Goal: Information Seeking & Learning: Learn about a topic

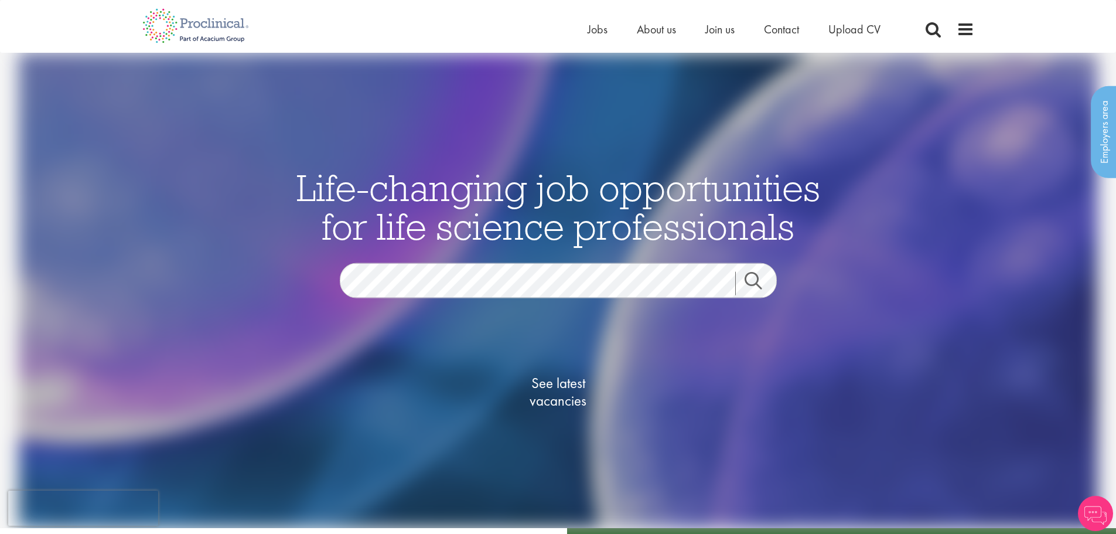
click at [735, 278] on link "Search" at bounding box center [760, 283] width 50 height 23
click at [550, 387] on span "See latest vacancies" at bounding box center [558, 391] width 117 height 35
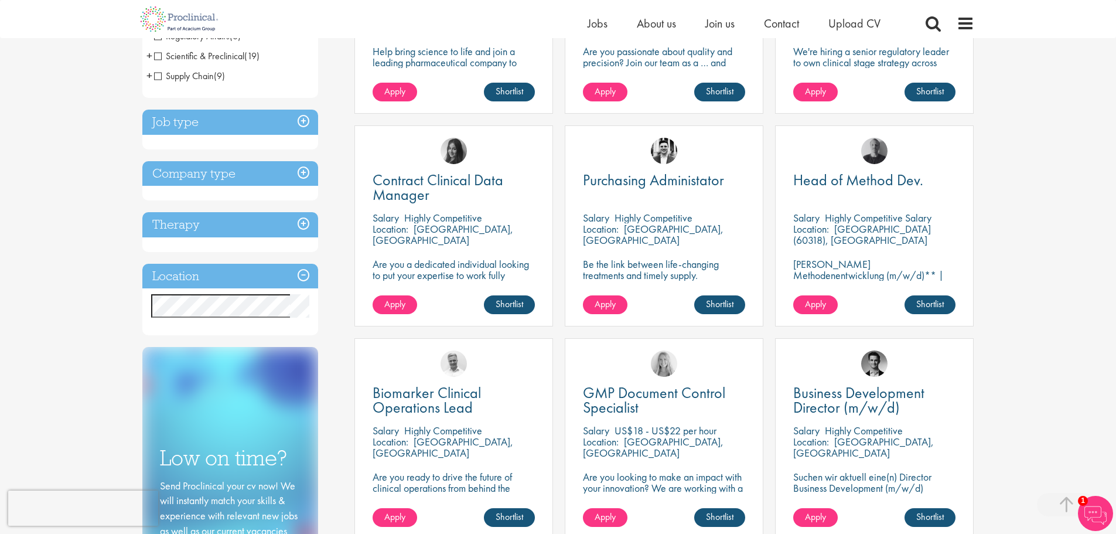
scroll to position [304, 0]
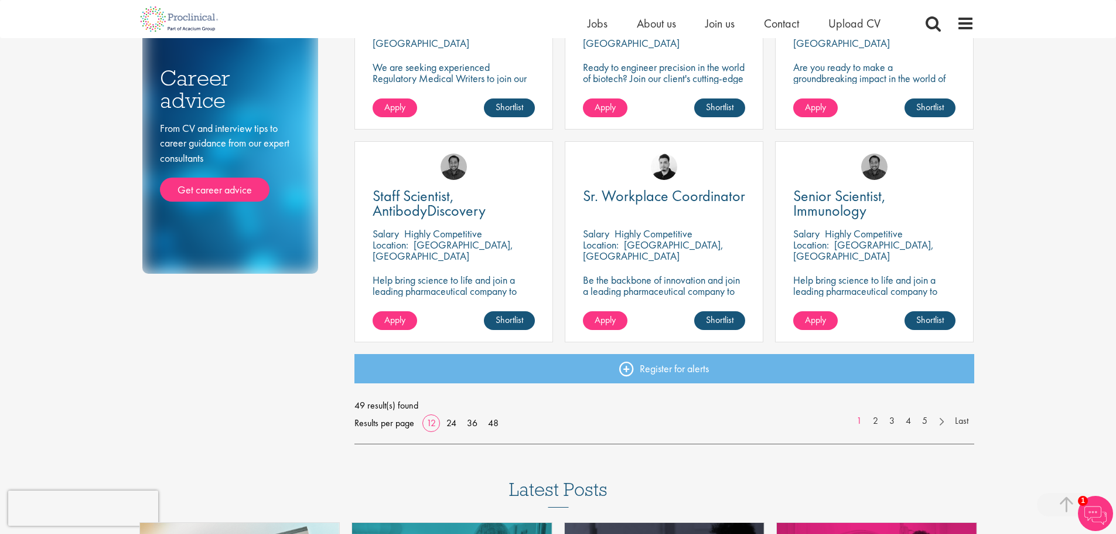
scroll to position [762, 0]
click at [876, 420] on link "2" at bounding box center [875, 420] width 17 height 13
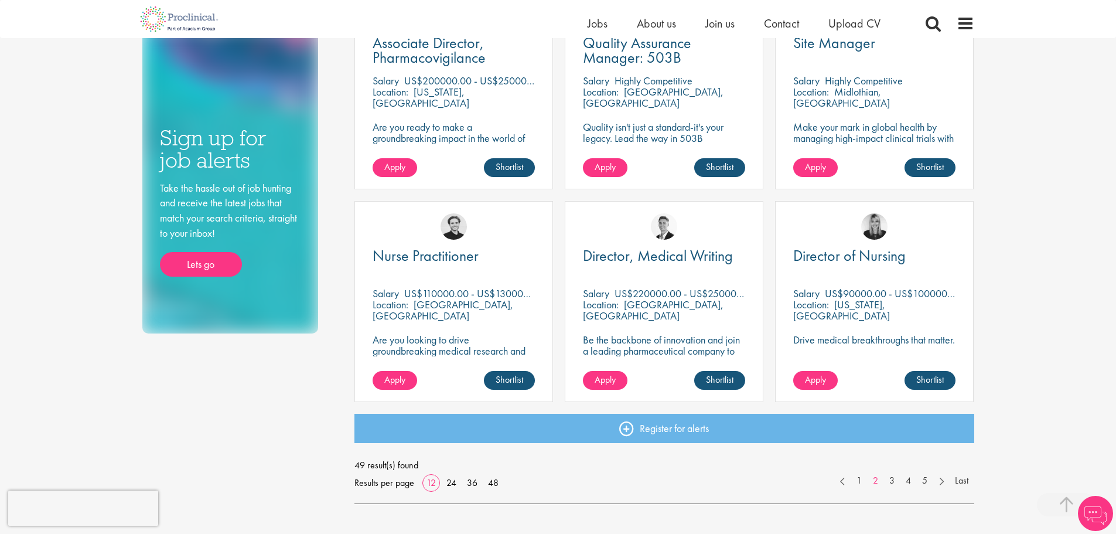
scroll to position [703, 0]
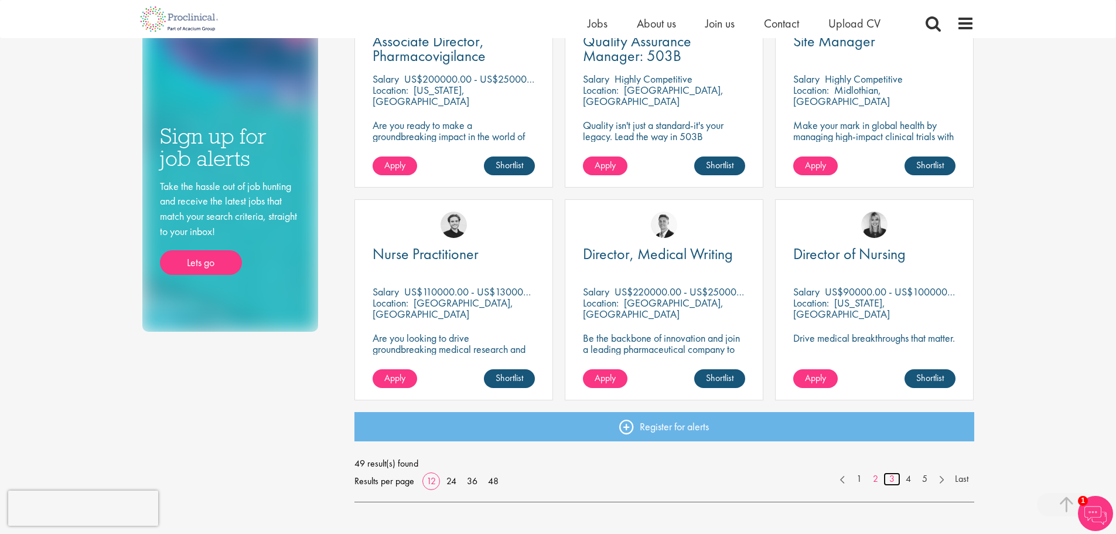
click at [888, 480] on link "3" at bounding box center [891, 478] width 17 height 13
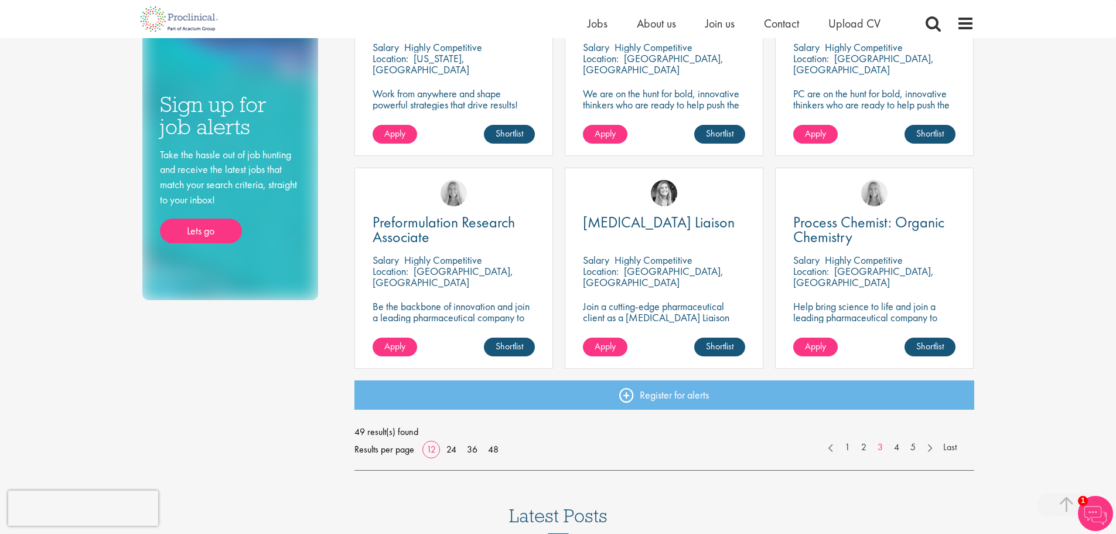
scroll to position [762, 0]
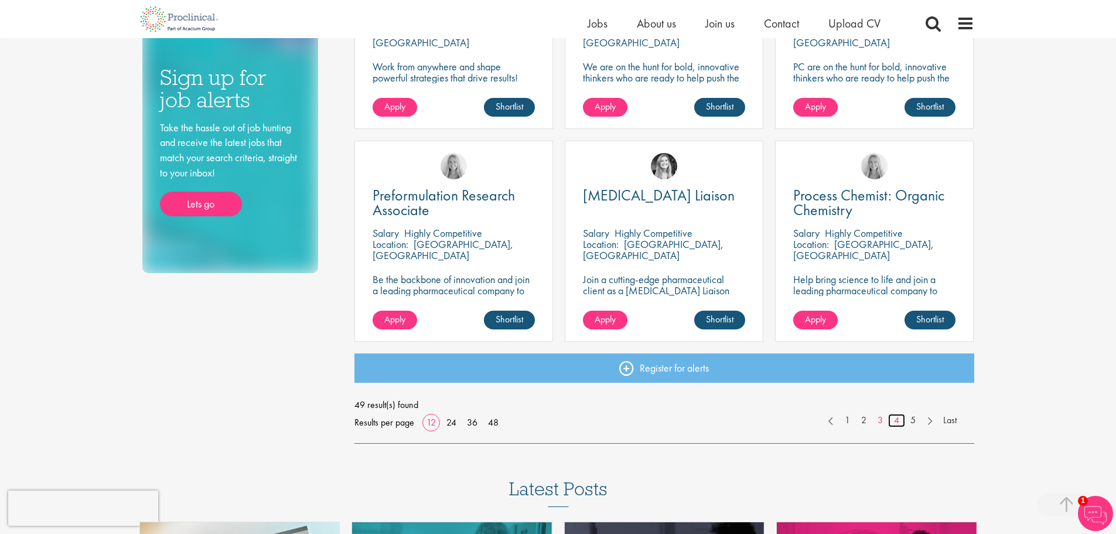
click at [893, 419] on link "4" at bounding box center [896, 420] width 17 height 13
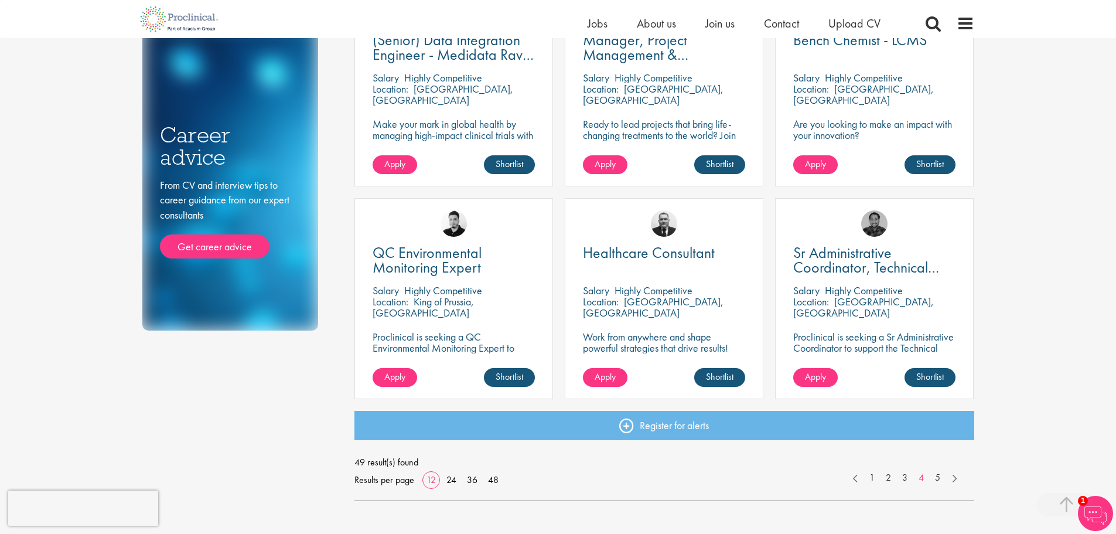
scroll to position [762, 0]
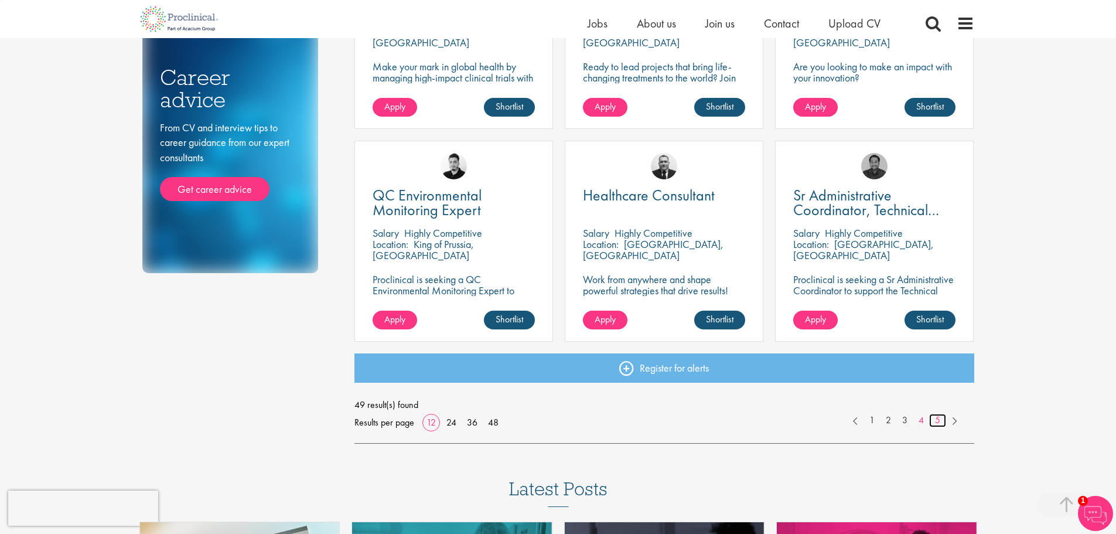
click at [934, 420] on link "5" at bounding box center [937, 420] width 17 height 13
